Goal: Transaction & Acquisition: Download file/media

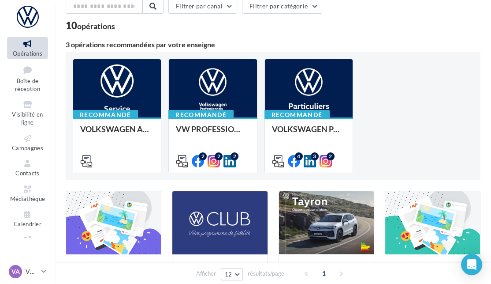
scroll to position [9, 0]
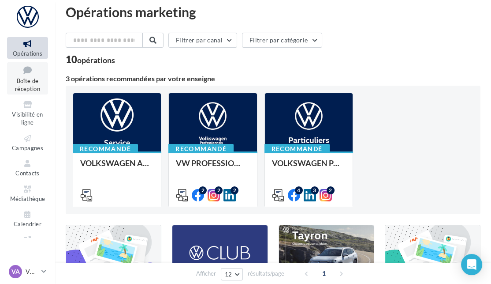
click at [24, 78] on span "Boîte de réception" at bounding box center [27, 84] width 25 height 15
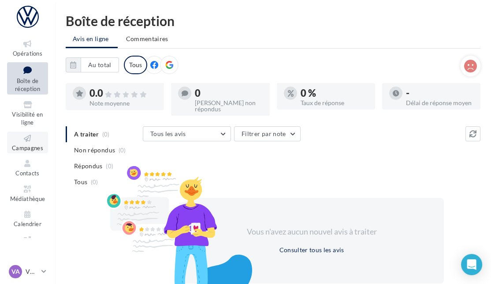
click at [34, 142] on link "Campagnes" at bounding box center [27, 142] width 41 height 22
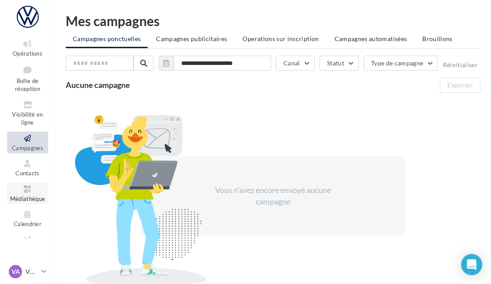
click at [36, 200] on span "Médiathèque" at bounding box center [27, 198] width 35 height 7
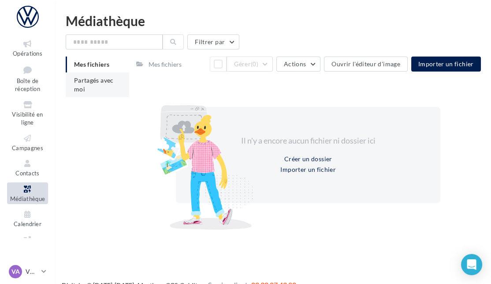
click at [86, 82] on span "Partagés avec moi" at bounding box center [94, 84] width 40 height 16
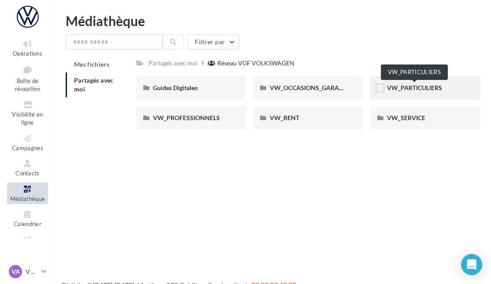
click at [425, 84] on span "VW_PARTICULIERS" at bounding box center [414, 87] width 55 height 7
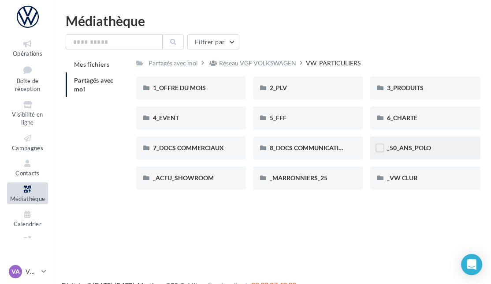
click at [416, 150] on span "_50_ANS_POLO" at bounding box center [409, 147] width 44 height 7
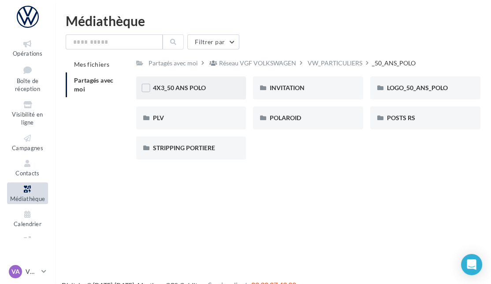
click at [185, 91] on div "4X3_50 ANS POLO" at bounding box center [191, 87] width 77 height 9
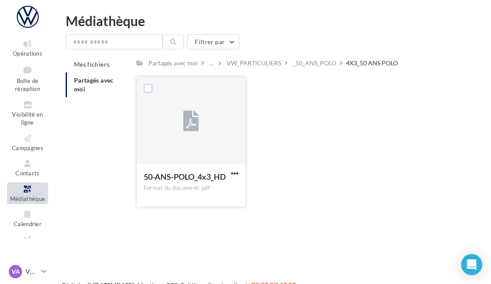
click at [182, 105] on div at bounding box center [191, 121] width 109 height 88
click at [234, 172] on span "button" at bounding box center [234, 172] width 7 height 7
click at [193, 186] on button "Télécharger" at bounding box center [196, 190] width 88 height 23
